Goal: Task Accomplishment & Management: Use online tool/utility

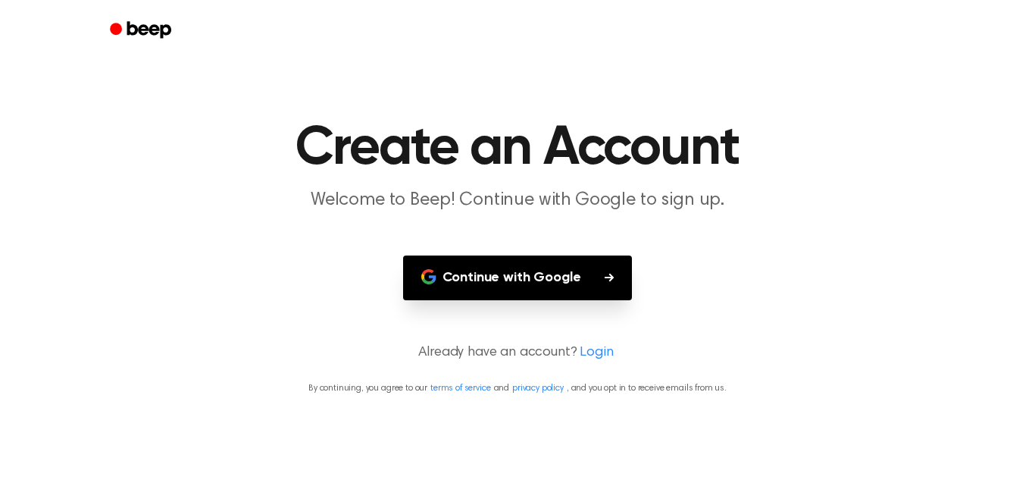
click at [492, 270] on button "Continue with Google" at bounding box center [518, 277] width 230 height 45
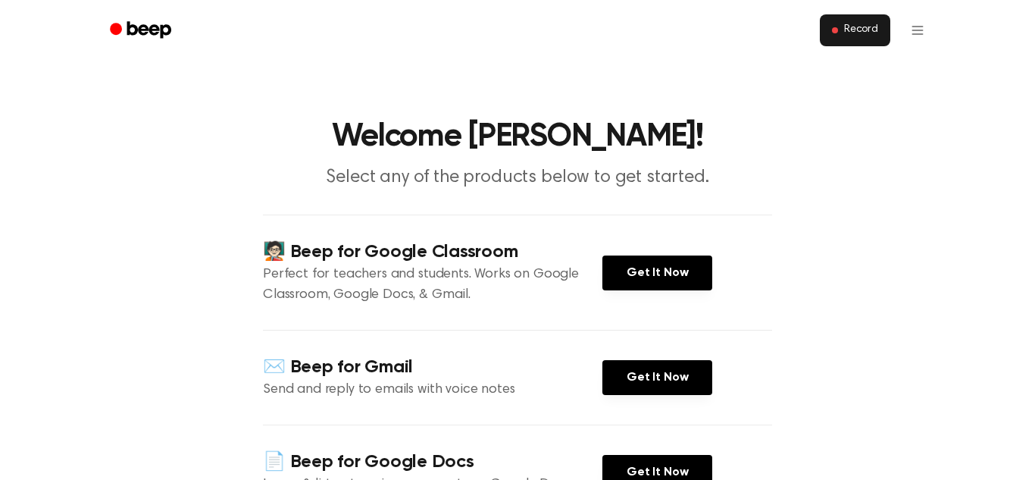
click at [840, 23] on button "Record" at bounding box center [855, 30] width 70 height 32
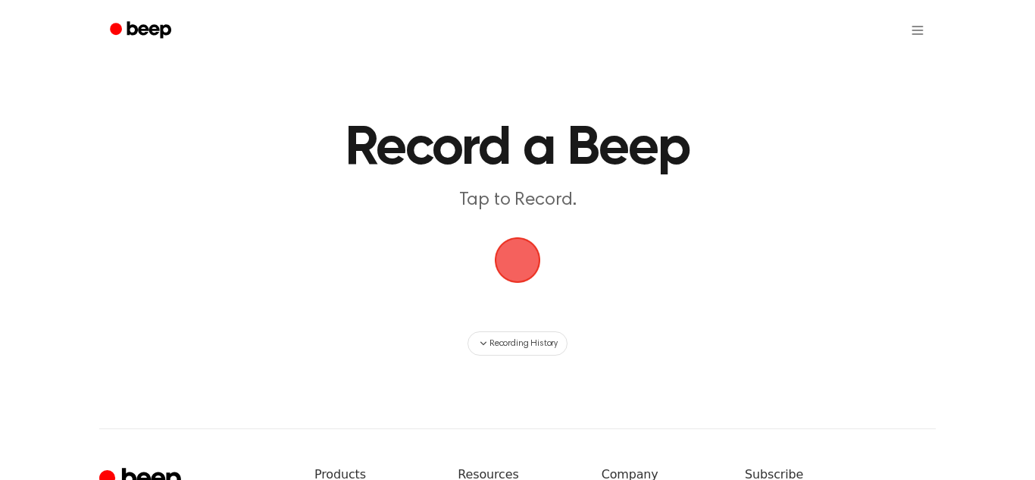
click at [527, 255] on span "button" at bounding box center [518, 260] width 52 height 52
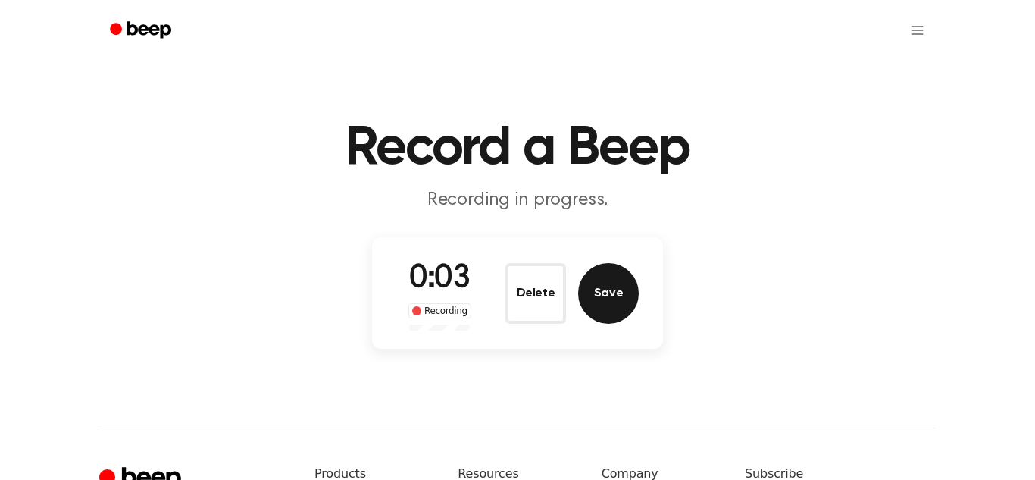
click at [587, 299] on button "Save" at bounding box center [608, 293] width 61 height 61
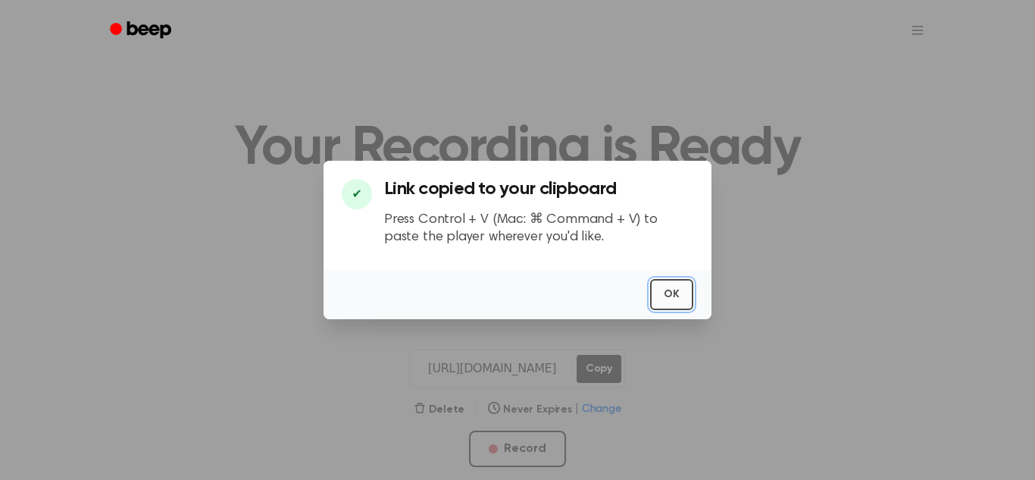
click at [651, 295] on button "OK" at bounding box center [671, 294] width 43 height 31
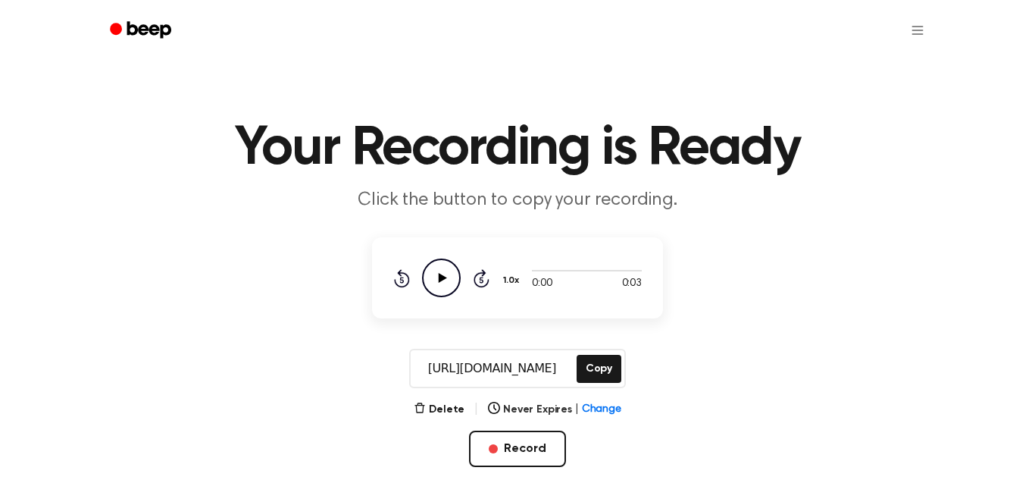
click at [543, 365] on input "[URL][DOMAIN_NAME]" at bounding box center [492, 368] width 163 height 36
click at [591, 371] on button "Copy" at bounding box center [599, 369] width 45 height 28
click at [917, 32] on html "Your Recording is Ready Click the button to copy your recording. 0:00 0:03 1.0x…" at bounding box center [517, 456] width 1035 height 912
click at [395, 250] on html "Your Recording is Ready Click the button to copy your recording. 0:00 0:03 1.0x…" at bounding box center [517, 456] width 1035 height 912
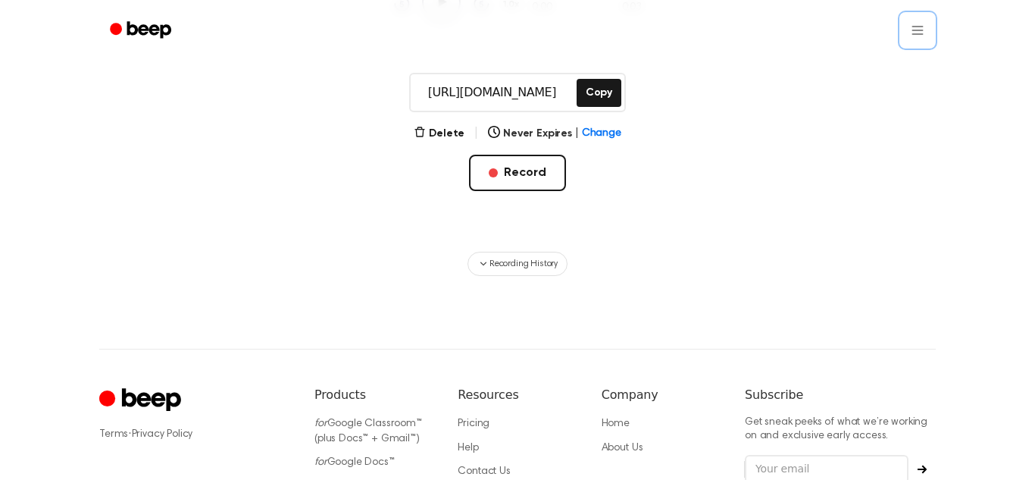
scroll to position [266, 0]
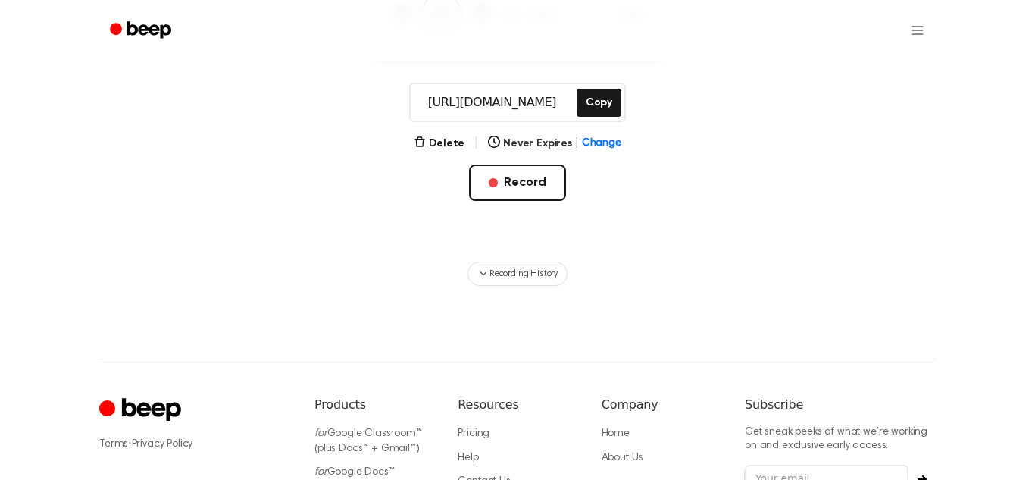
click at [150, 23] on icon "Beep" at bounding box center [142, 30] width 64 height 22
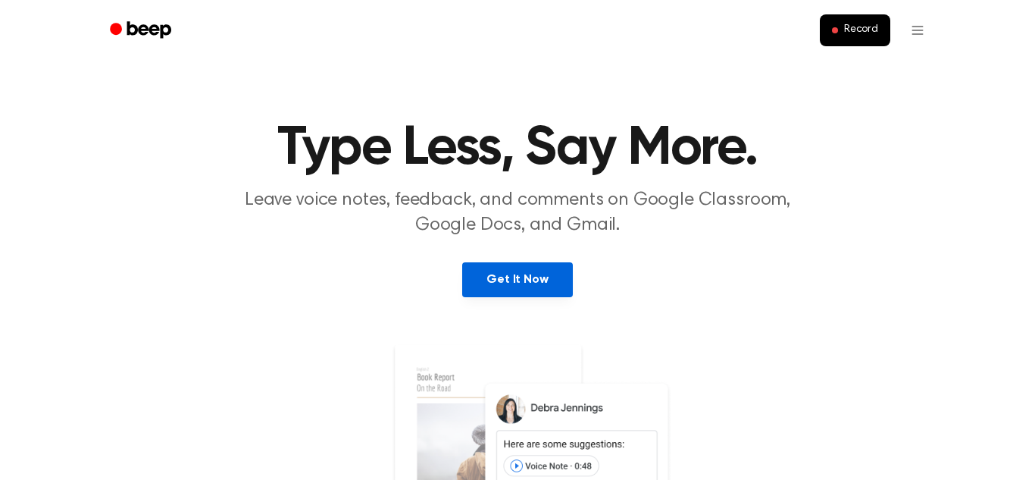
click at [493, 275] on link "Get It Now" at bounding box center [517, 279] width 110 height 35
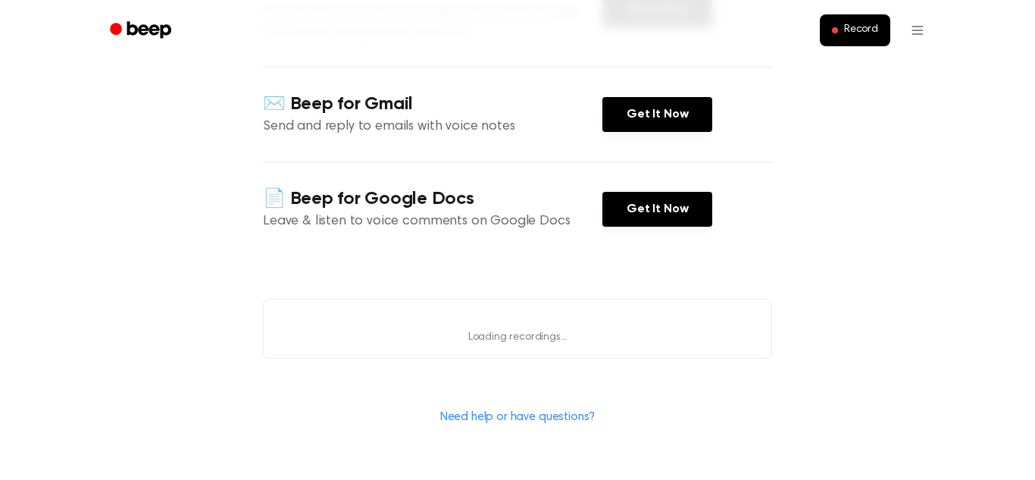
scroll to position [305, 0]
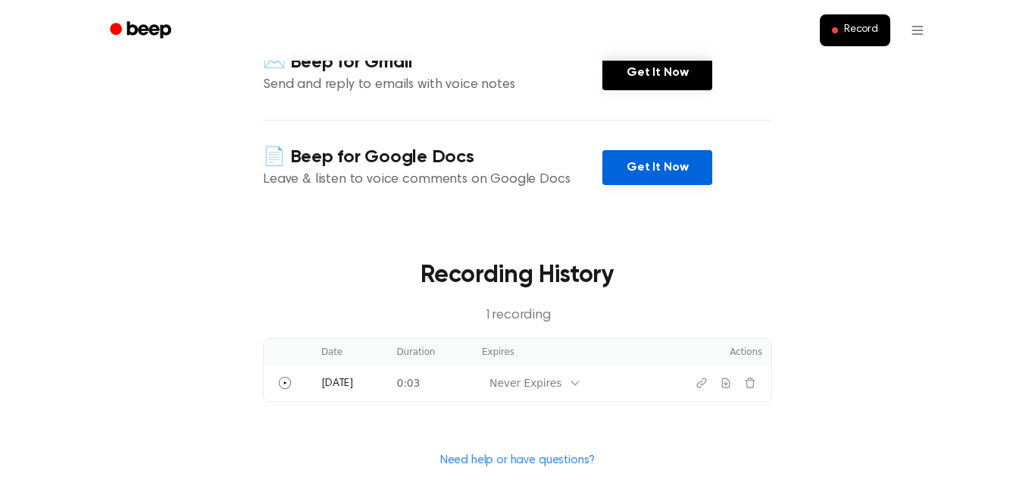
click at [642, 180] on link "Get It Now" at bounding box center [657, 167] width 110 height 35
click at [634, 165] on link "Get It Now" at bounding box center [657, 167] width 110 height 35
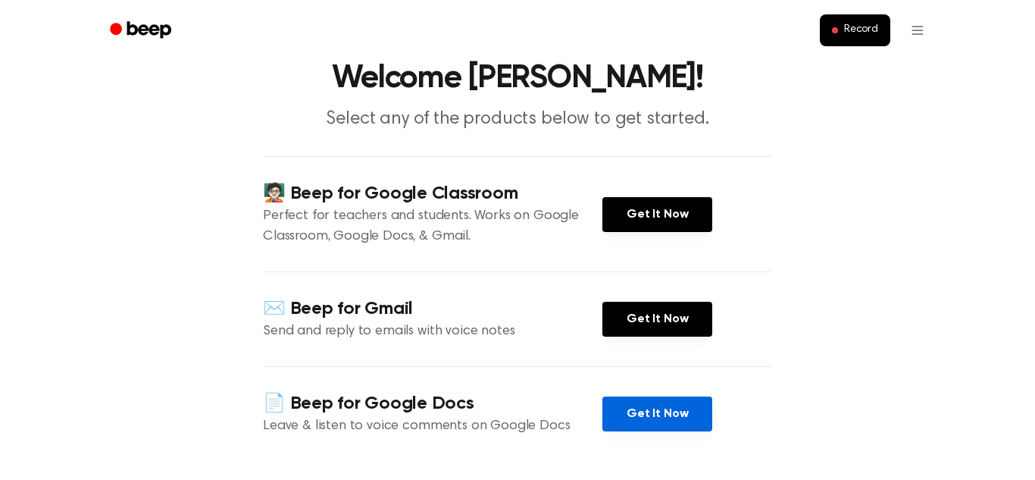
scroll to position [0, 0]
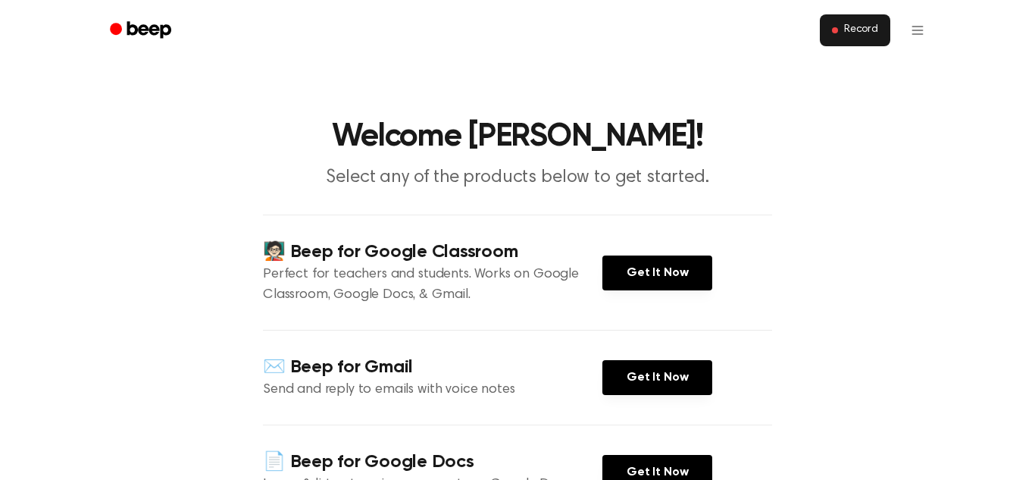
click at [834, 39] on button "Record" at bounding box center [855, 30] width 70 height 32
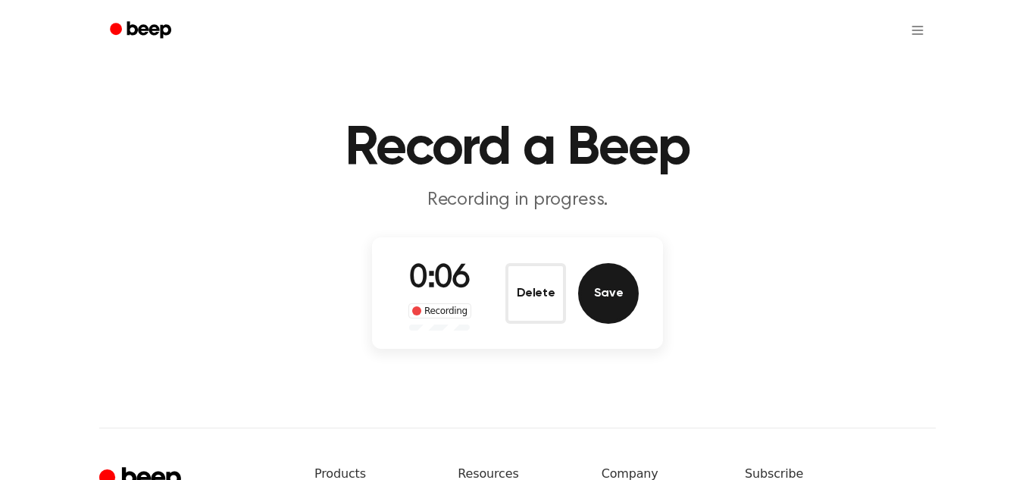
click at [603, 310] on button "Save" at bounding box center [608, 293] width 61 height 61
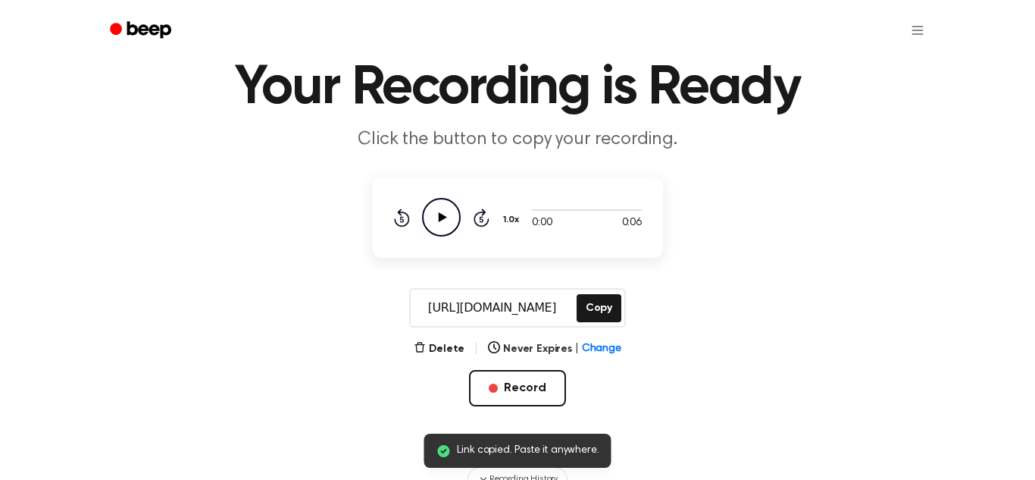
scroll to position [76, 0]
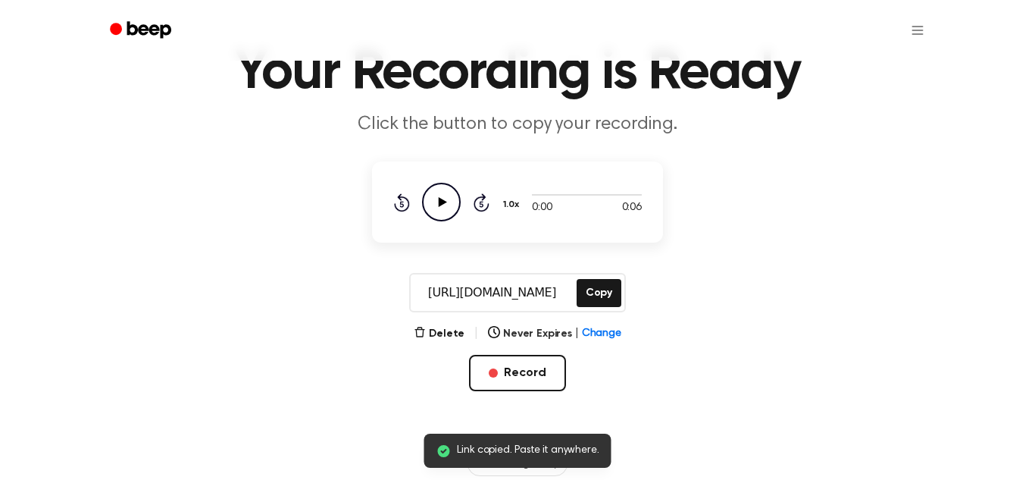
click at [440, 208] on icon "Play Audio" at bounding box center [441, 202] width 39 height 39
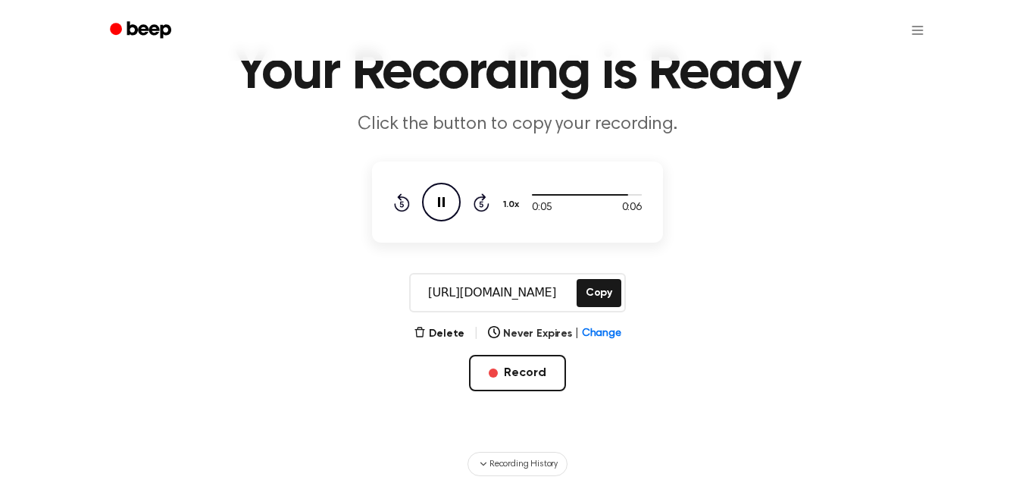
click at [434, 202] on icon "Pause Audio" at bounding box center [441, 202] width 39 height 39
